Goal: Task Accomplishment & Management: Manage account settings

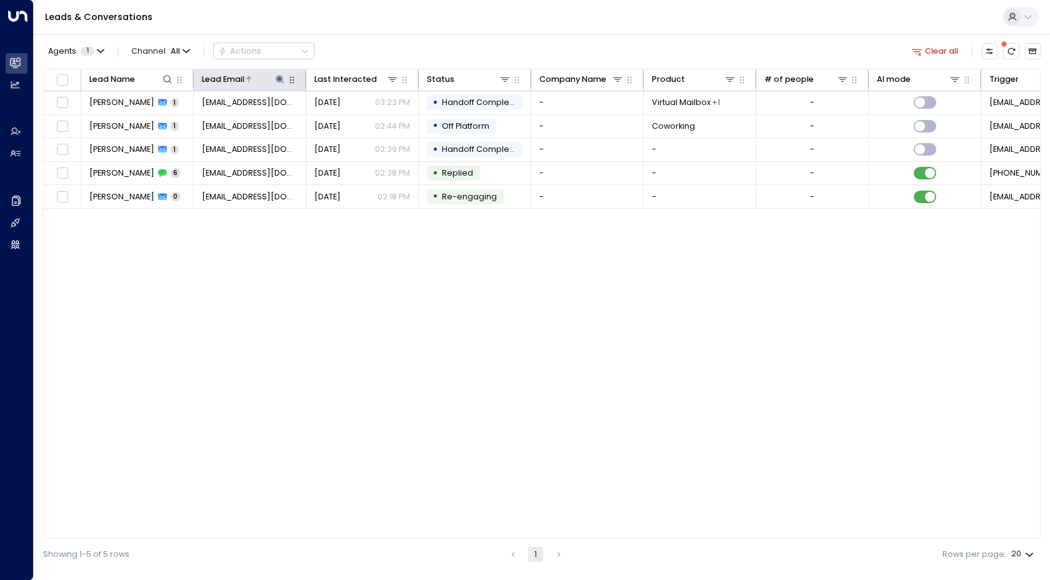
click at [275, 84] on button at bounding box center [280, 79] width 12 height 12
click at [343, 123] on button "button" at bounding box center [350, 120] width 16 height 16
click at [322, 123] on input "text" at bounding box center [279, 121] width 155 height 22
type input "**********"
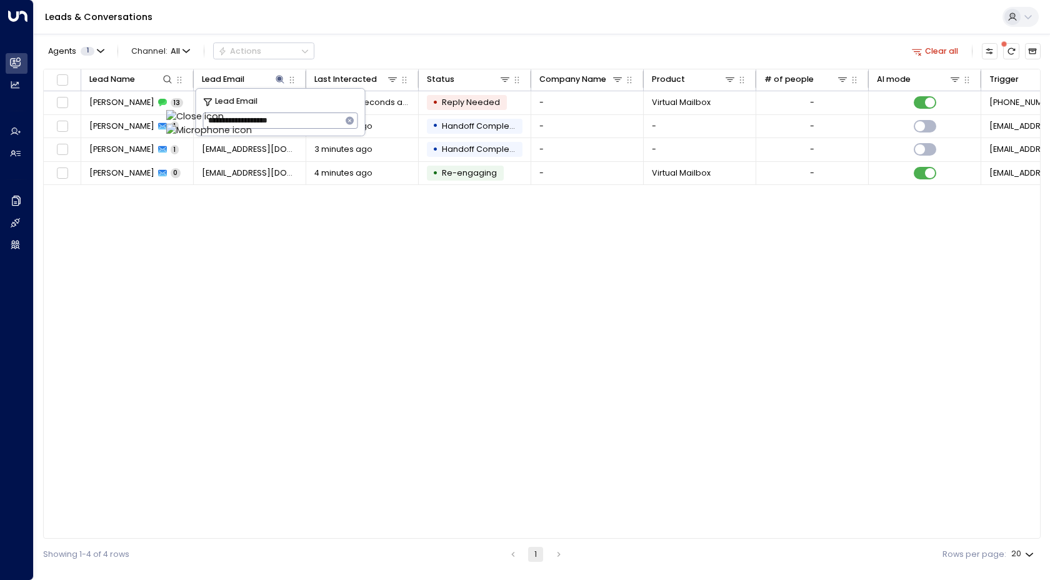
click at [524, 39] on div "Agents 1 Channel: All Actions Clear all Lead Name Lead Email Last Interacted St…" at bounding box center [541, 302] width 997 height 536
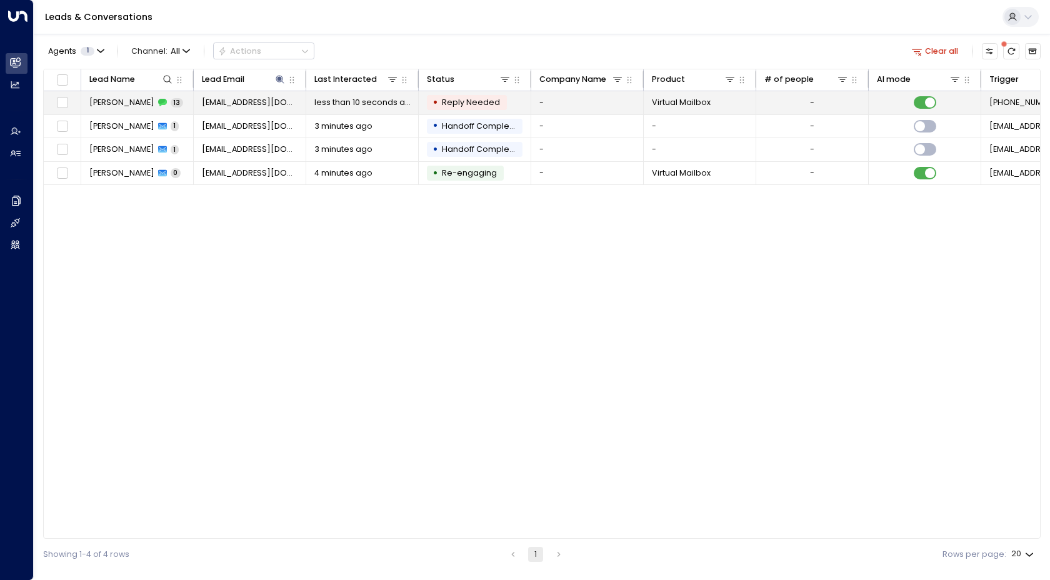
click at [109, 104] on span "[PERSON_NAME]" at bounding box center [121, 102] width 65 height 11
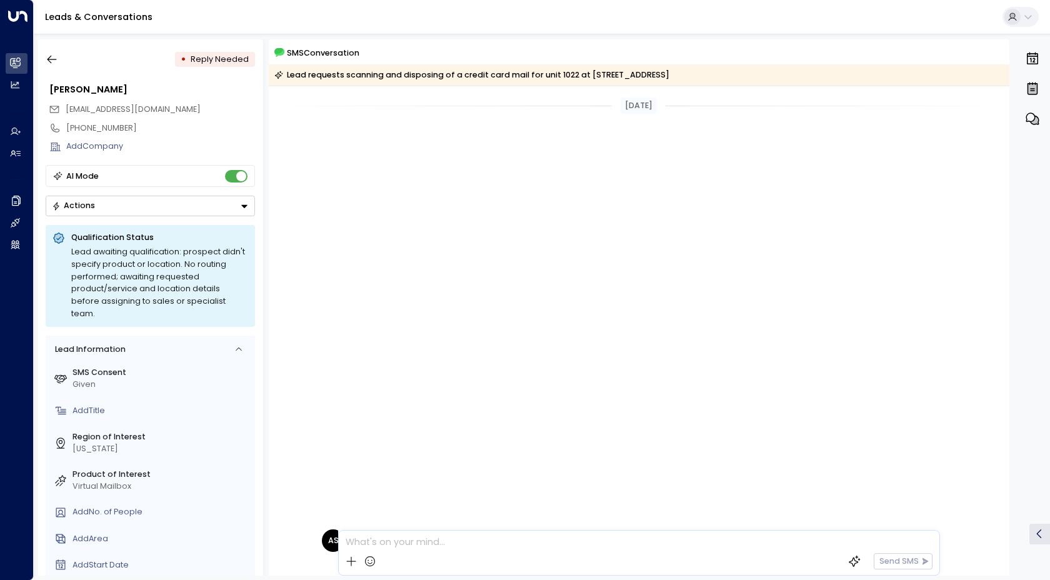
scroll to position [528, 0]
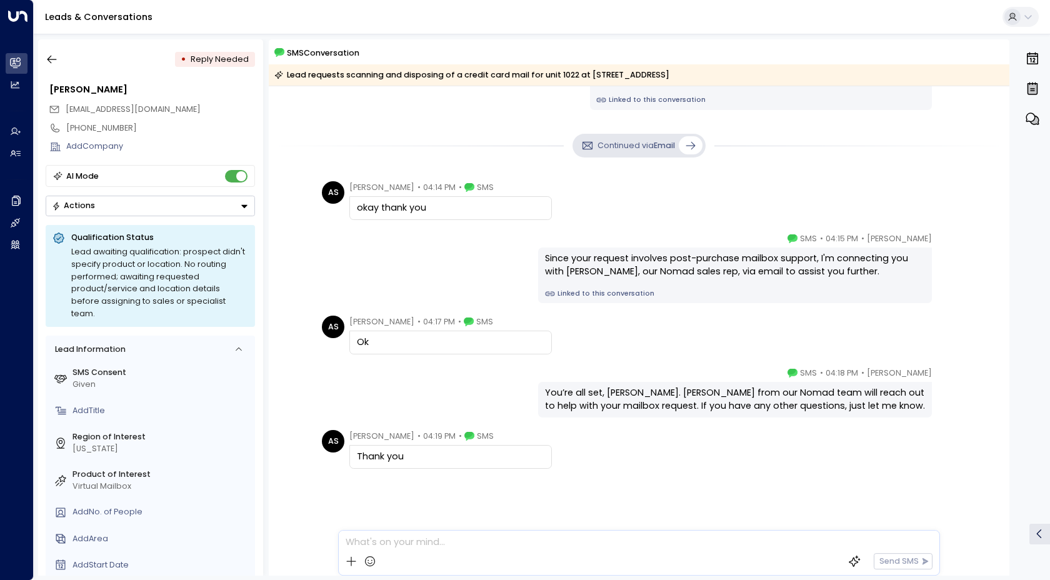
click at [427, 243] on div "[PERSON_NAME] • 04:15 PM • SMS Since your request involves post-purchase mailbo…" at bounding box center [638, 267] width 641 height 71
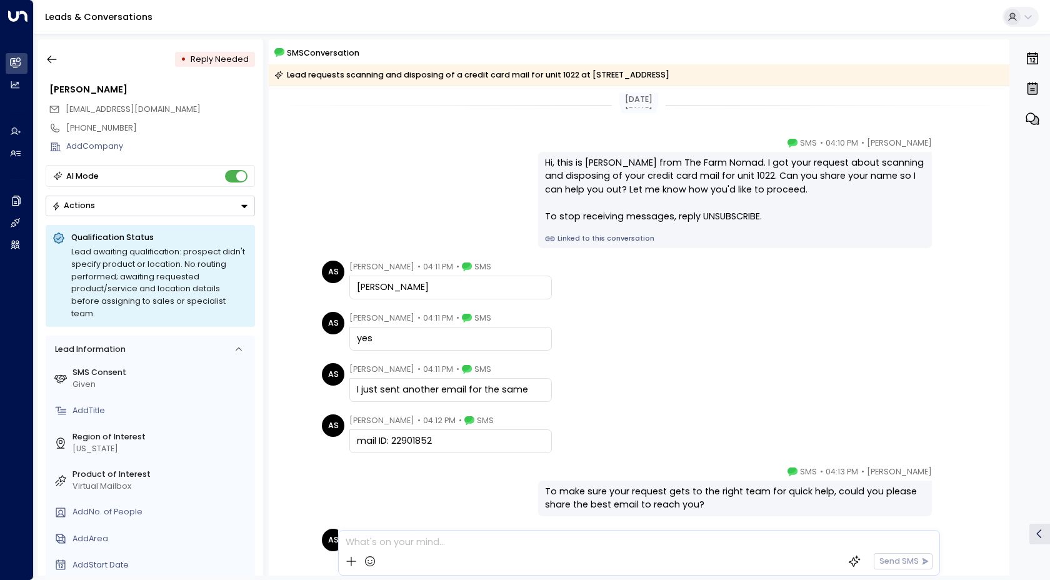
scroll to position [0, 0]
